Goal: Learn about a topic

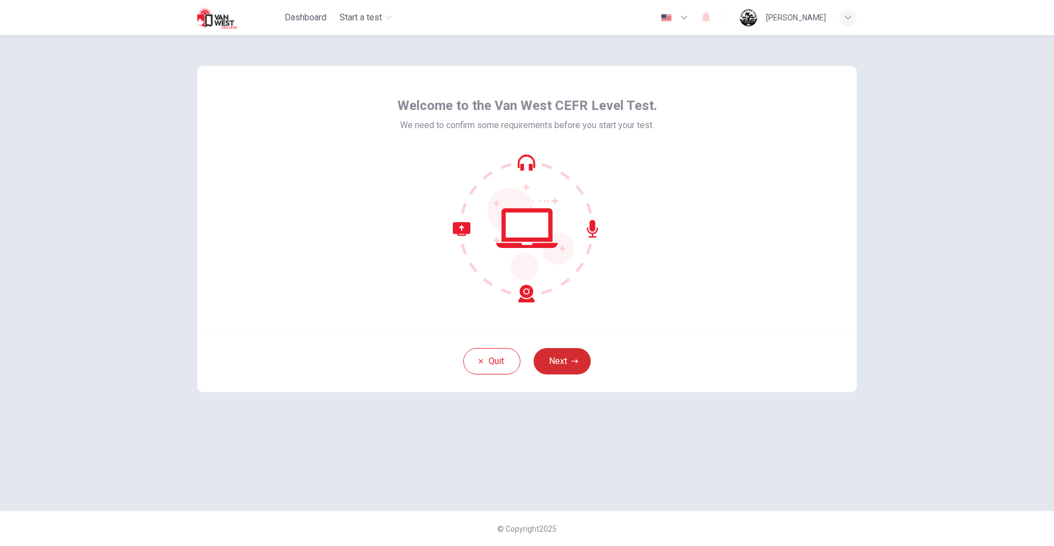
click at [567, 361] on button "Next" at bounding box center [562, 361] width 57 height 26
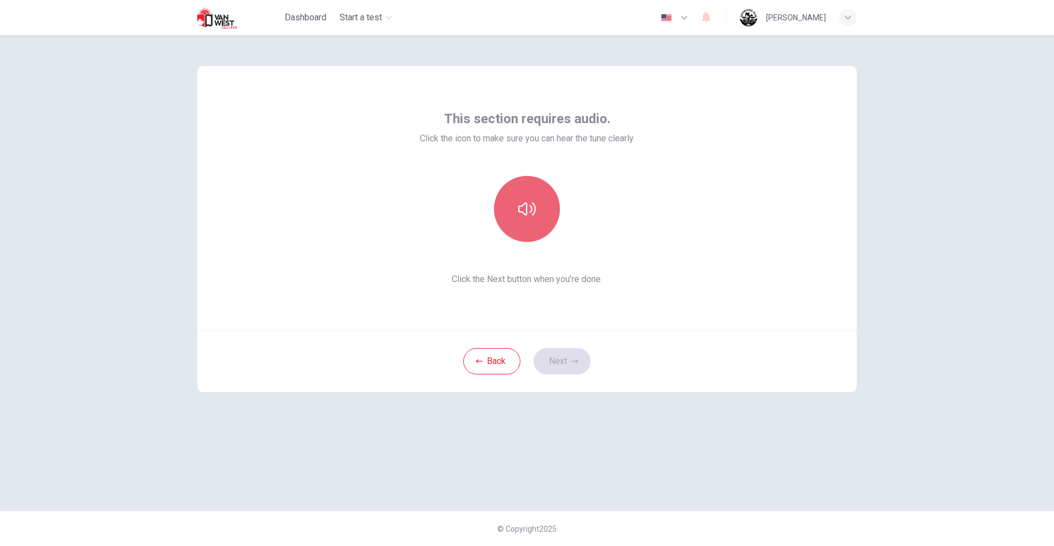
click at [530, 210] on icon "button" at bounding box center [527, 209] width 18 height 18
click at [515, 209] on button "button" at bounding box center [527, 209] width 66 height 66
click at [539, 225] on button "button" at bounding box center [527, 209] width 66 height 66
click at [539, 228] on button "button" at bounding box center [527, 209] width 66 height 66
click at [565, 290] on div "This section requires audio. Click the icon to make sure you can hear the tune …" at bounding box center [527, 198] width 660 height 264
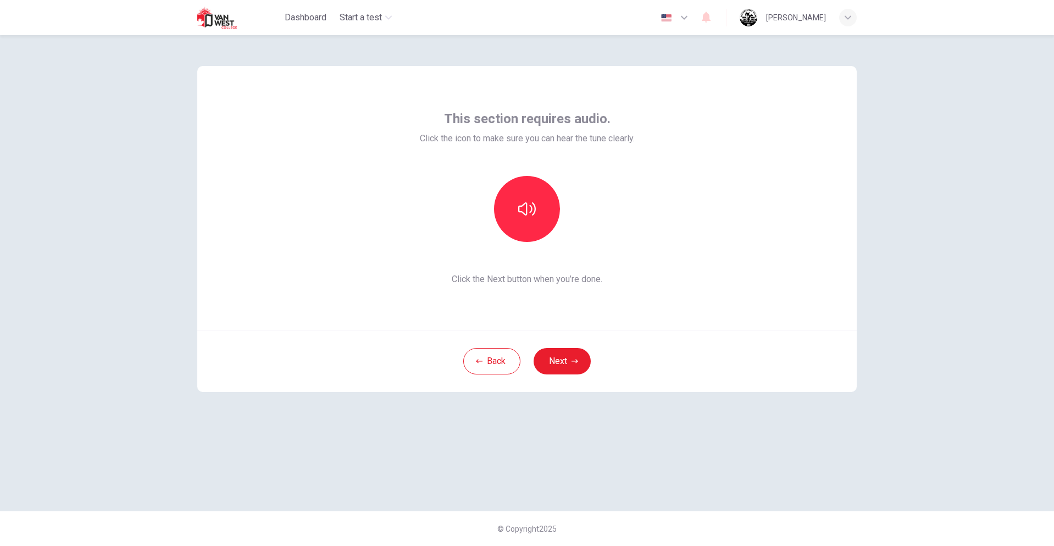
click at [565, 275] on span "Click the Next button when you’re done." at bounding box center [527, 279] width 215 height 13
click at [570, 360] on button "Next" at bounding box center [562, 361] width 57 height 26
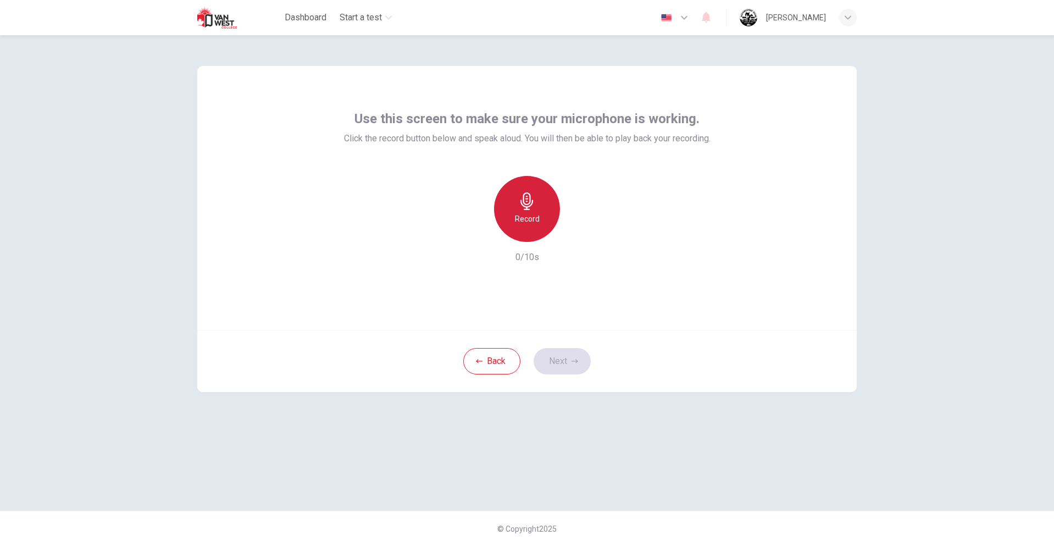
click at [526, 203] on icon "button" at bounding box center [527, 201] width 18 height 18
click at [533, 213] on h6 "Stop" at bounding box center [527, 218] width 16 height 13
click at [578, 236] on icon "button" at bounding box center [577, 233] width 11 height 11
click at [575, 234] on icon "button" at bounding box center [577, 233] width 11 height 11
click at [575, 232] on icon "button" at bounding box center [577, 233] width 11 height 11
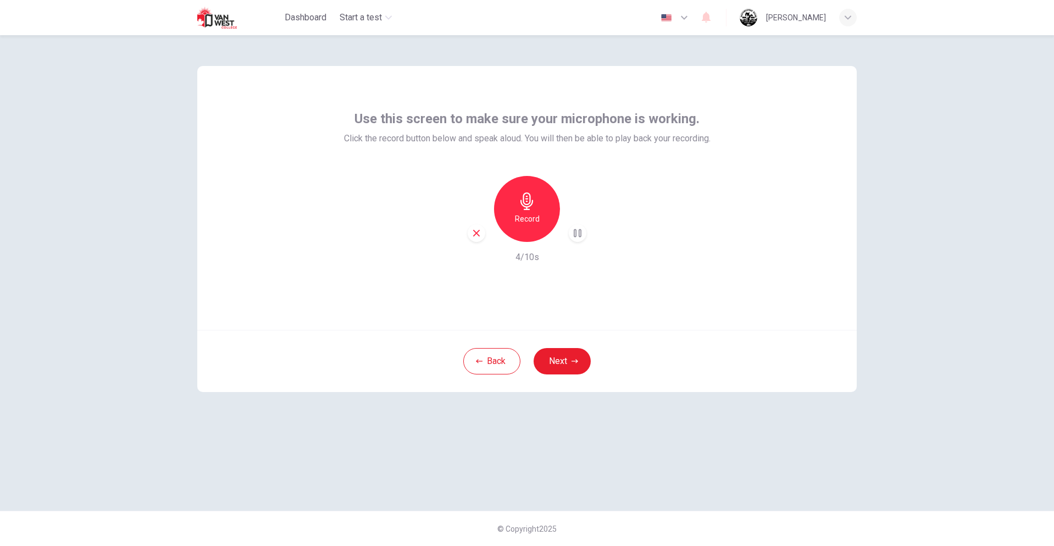
click at [579, 234] on icon "button" at bounding box center [578, 233] width 8 height 8
click at [579, 234] on icon "button" at bounding box center [577, 233] width 11 height 11
click at [579, 234] on icon "button" at bounding box center [578, 233] width 8 height 8
click at [557, 229] on div "Record" at bounding box center [527, 209] width 119 height 66
click at [546, 227] on div "Record" at bounding box center [527, 209] width 66 height 66
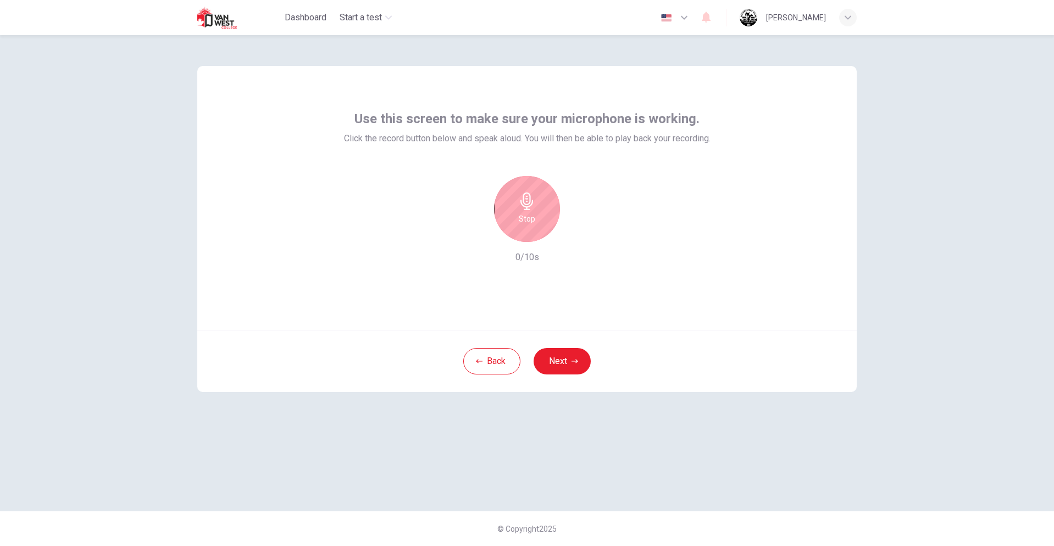
click at [515, 220] on div "Stop" at bounding box center [527, 209] width 66 height 66
